Goal: Find specific page/section

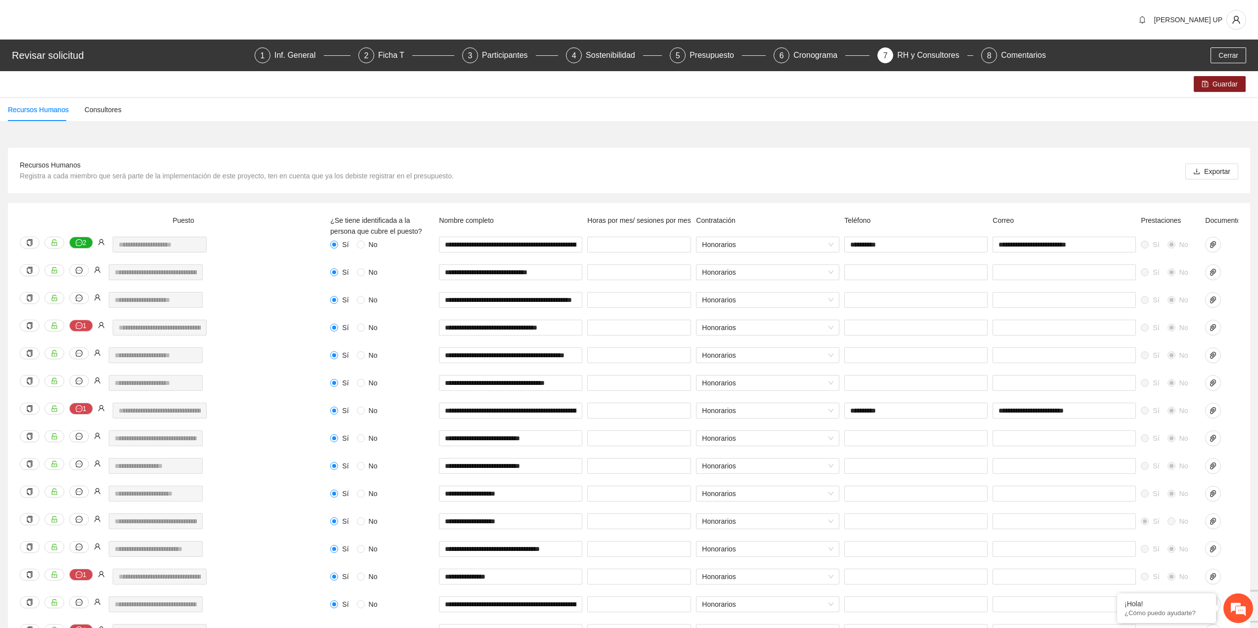
click at [1237, 46] on div "Revisar solicitud 1 Inf. General 2 Ficha T 3 Participantes 4 Sostenibilidad 5 P…" at bounding box center [629, 56] width 1258 height 32
click at [1236, 52] on span "Cerrar" at bounding box center [1229, 55] width 20 height 11
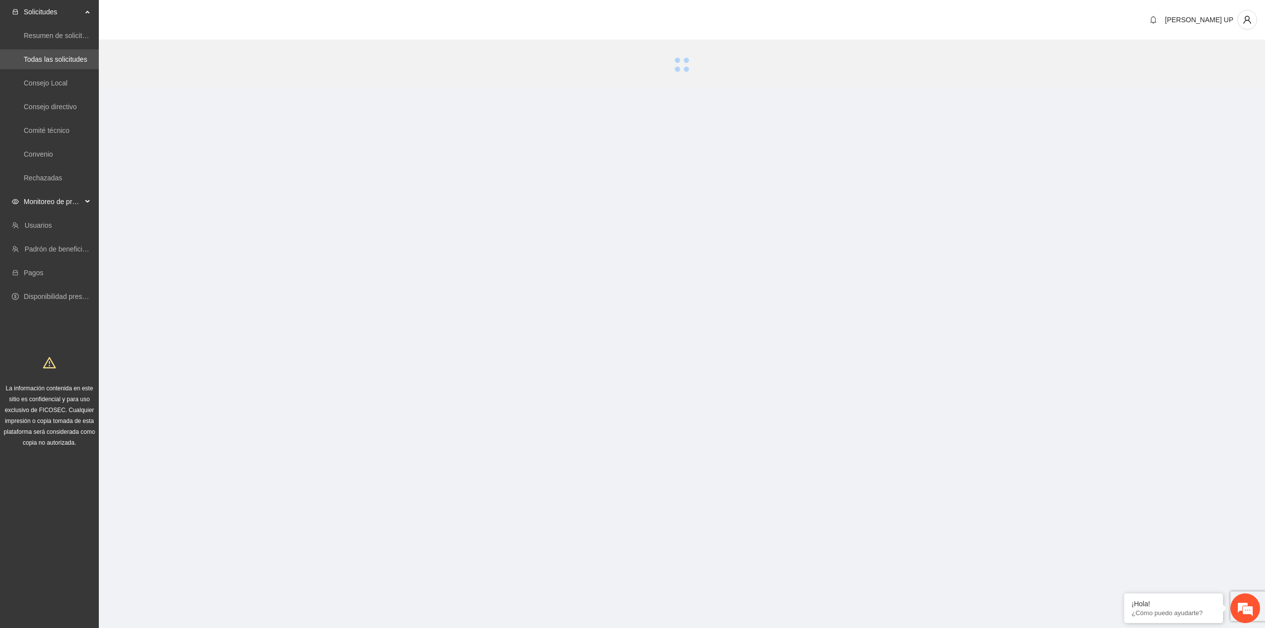
click at [33, 200] on span "Monitoreo de proyectos" at bounding box center [53, 202] width 58 height 20
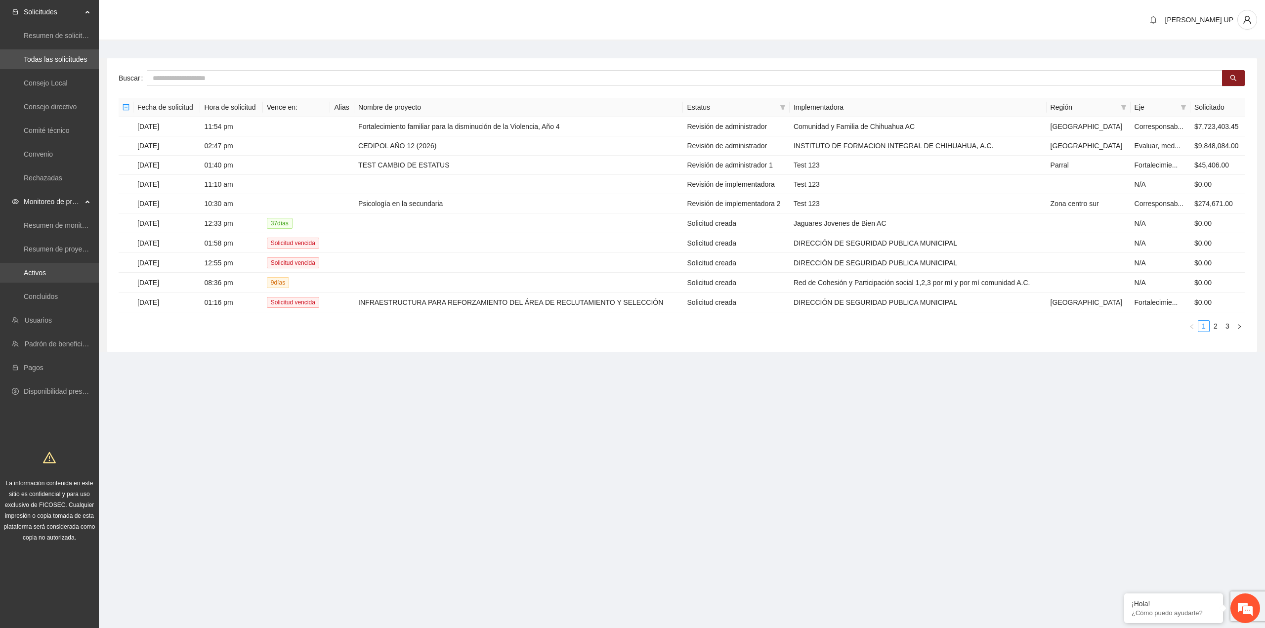
click at [46, 270] on link "Activos" at bounding box center [35, 273] width 22 height 8
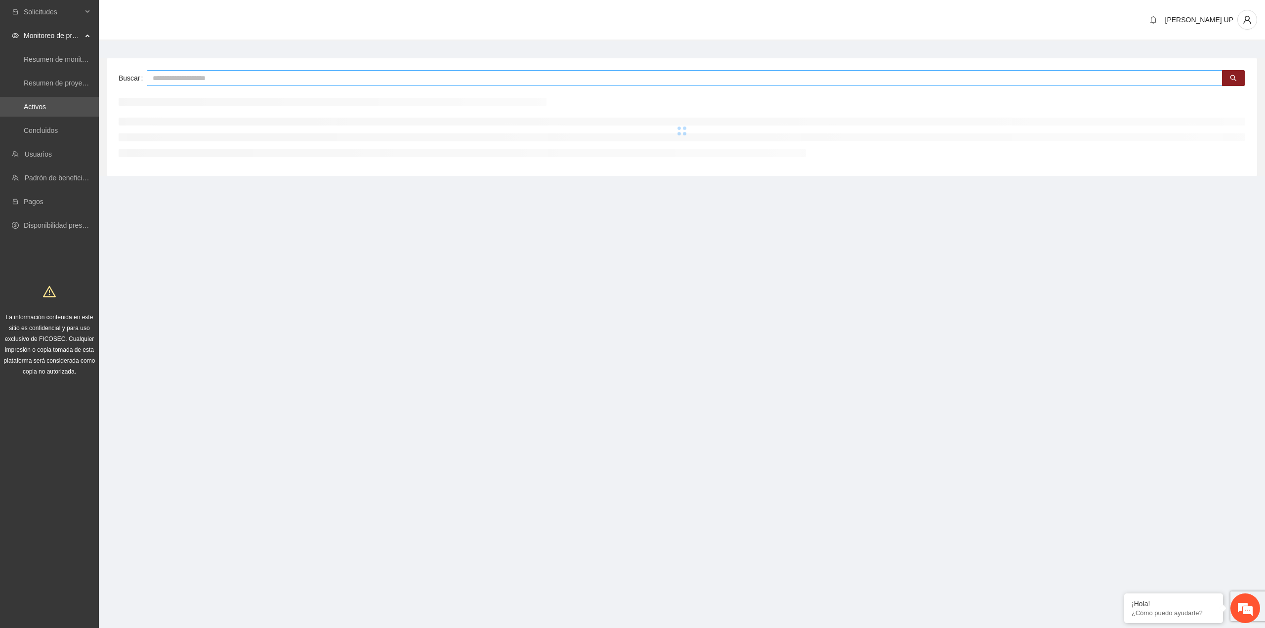
click at [209, 80] on input "text" at bounding box center [685, 78] width 1076 height 16
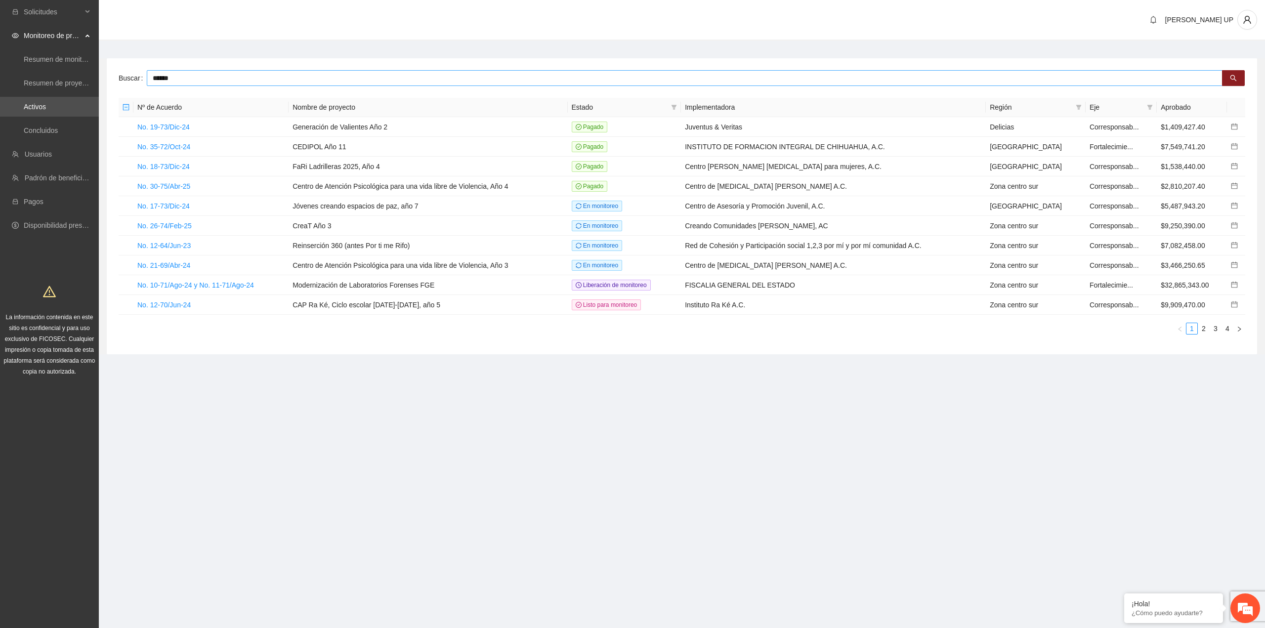
type input "******"
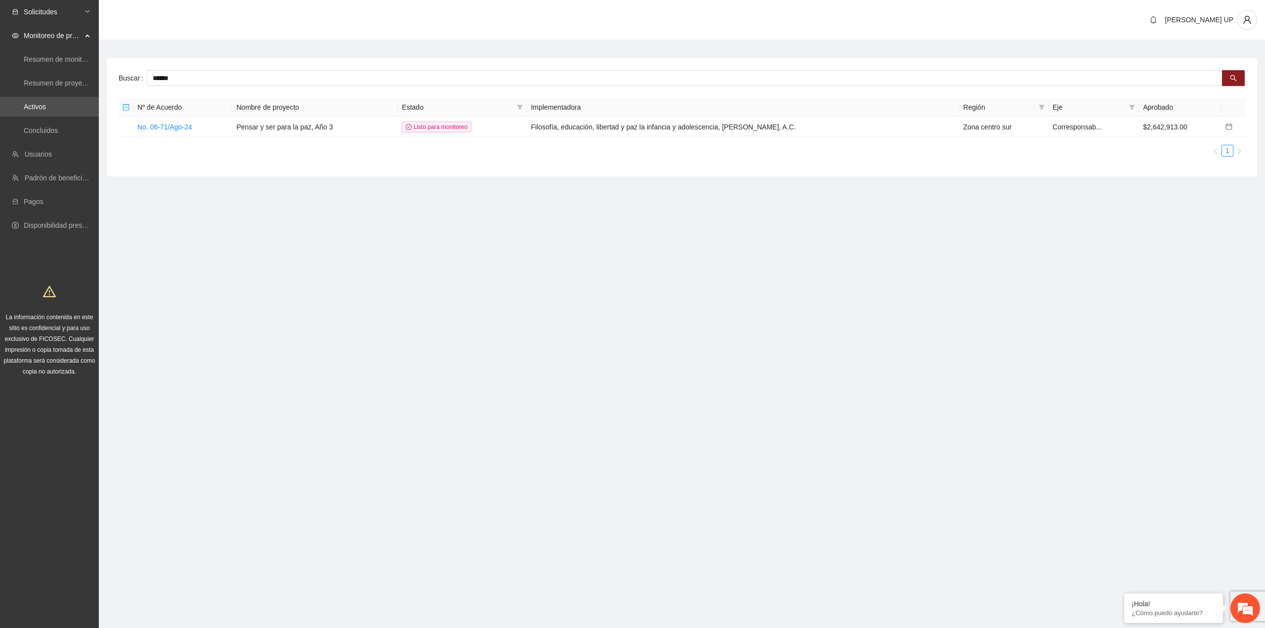
click at [69, 14] on span "Solicitudes" at bounding box center [53, 12] width 58 height 20
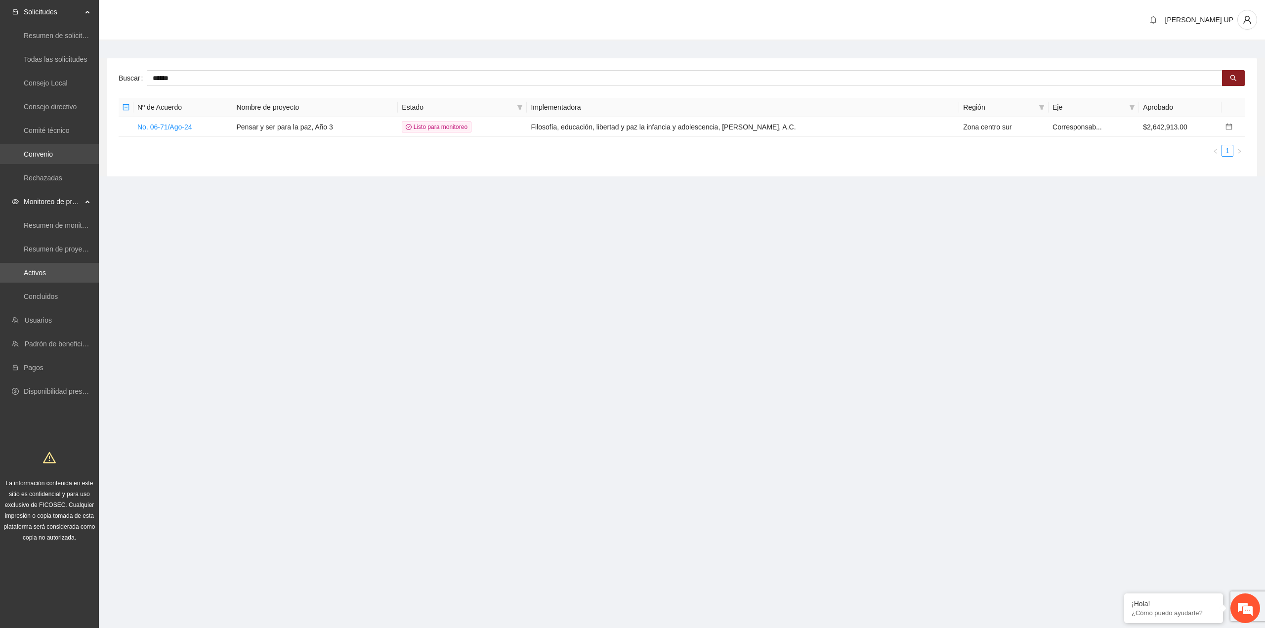
click at [53, 158] on link "Convenio" at bounding box center [38, 154] width 29 height 8
